Goal: Task Accomplishment & Management: Manage account settings

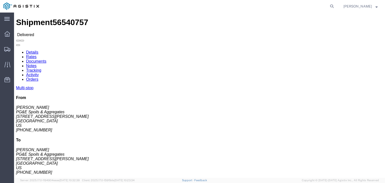
click link "Documents"
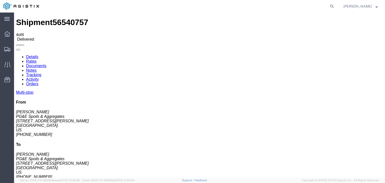
click at [16, 55] on icon at bounding box center [16, 55] width 0 height 0
click at [41, 73] on link "Tracking" at bounding box center [33, 75] width 15 height 4
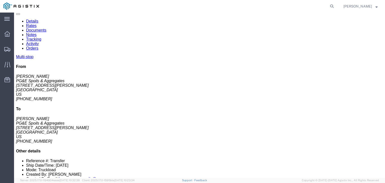
scroll to position [11, 0]
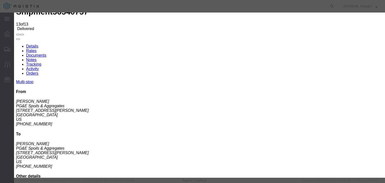
type input "3:30 PM"
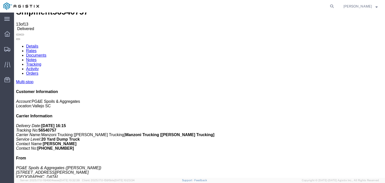
click at [37, 58] on link "Notes" at bounding box center [31, 60] width 11 height 4
